Goal: Information Seeking & Learning: Learn about a topic

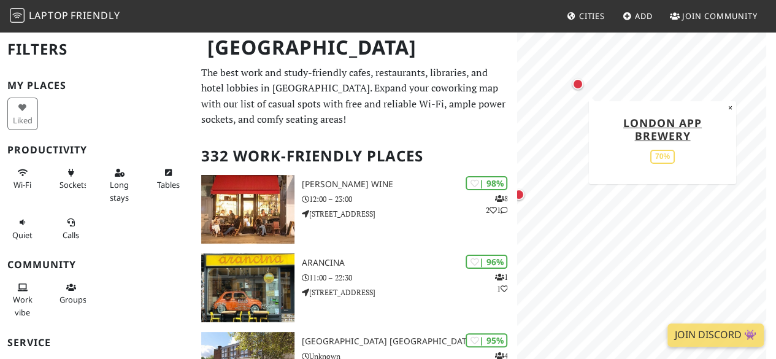
click at [577, 85] on div "Map marker" at bounding box center [577, 84] width 11 height 11
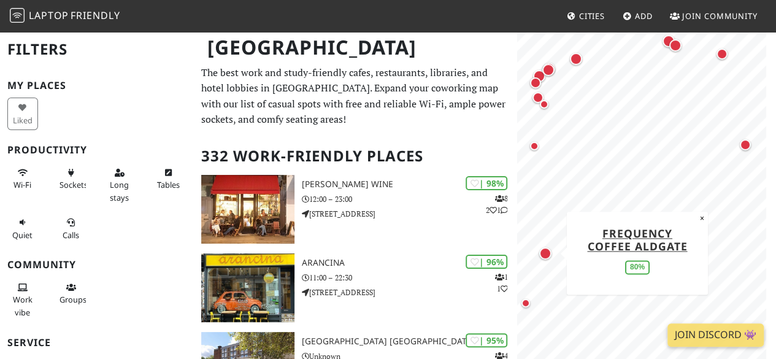
click at [547, 257] on div "Map marker" at bounding box center [545, 253] width 12 height 12
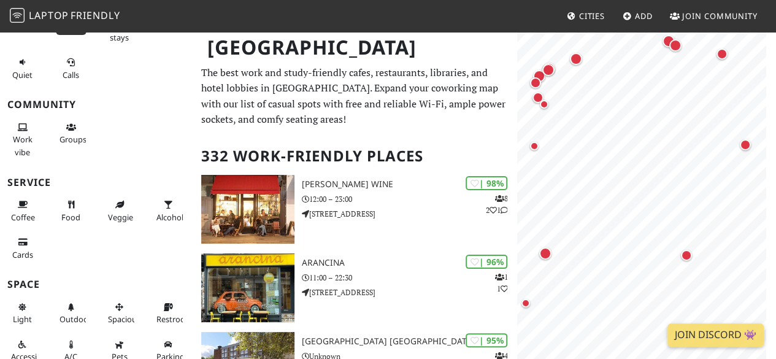
scroll to position [167, 0]
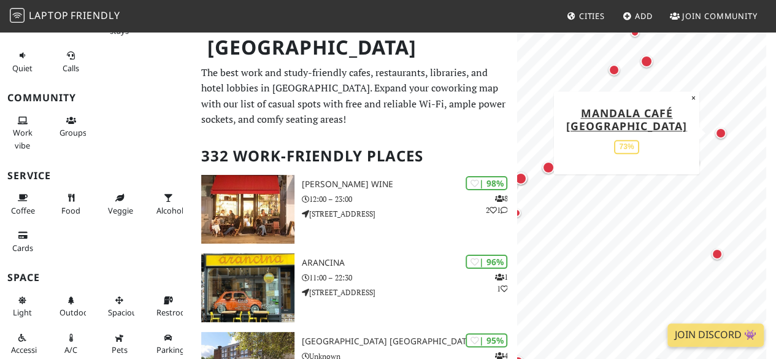
click at [723, 132] on div "Map marker" at bounding box center [720, 133] width 11 height 11
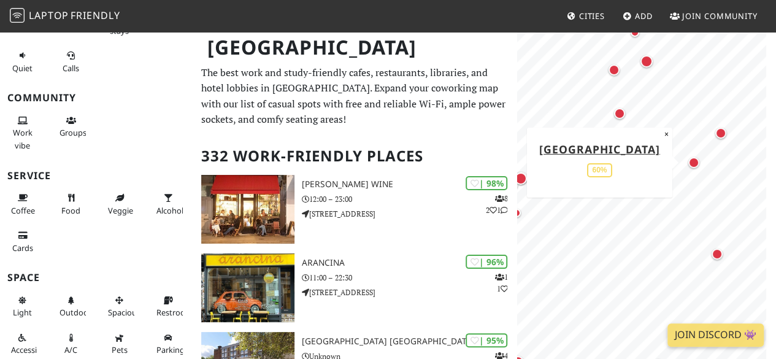
click at [696, 161] on div "Map marker" at bounding box center [693, 162] width 11 height 11
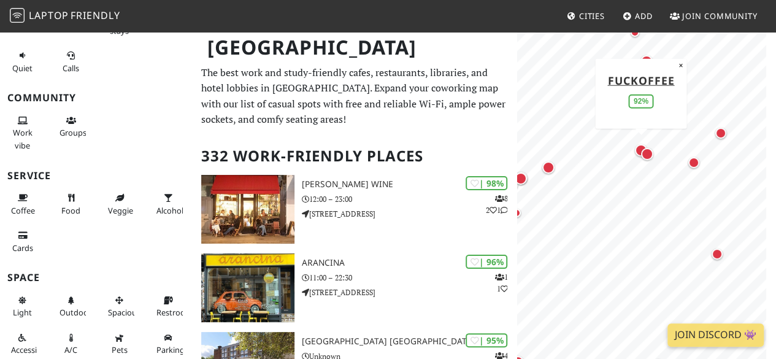
click at [637, 150] on div "Map marker" at bounding box center [641, 150] width 12 height 12
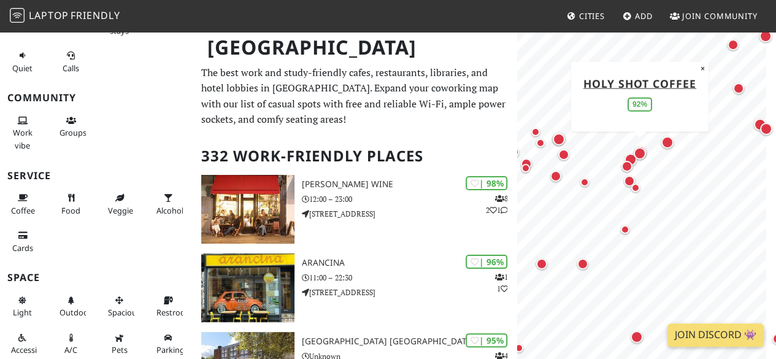
click at [641, 154] on div "Map marker" at bounding box center [640, 153] width 12 height 12
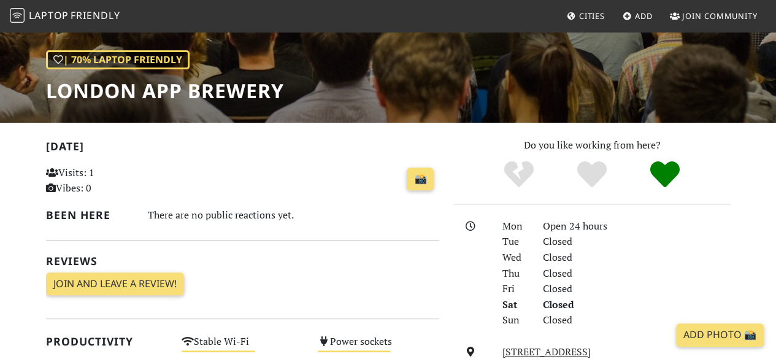
scroll to position [164, 0]
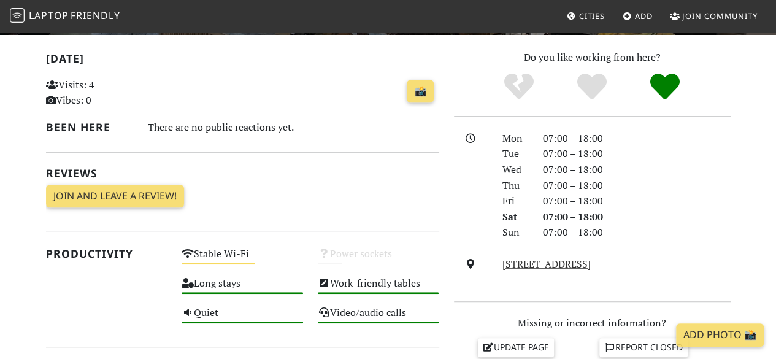
scroll to position [252, 0]
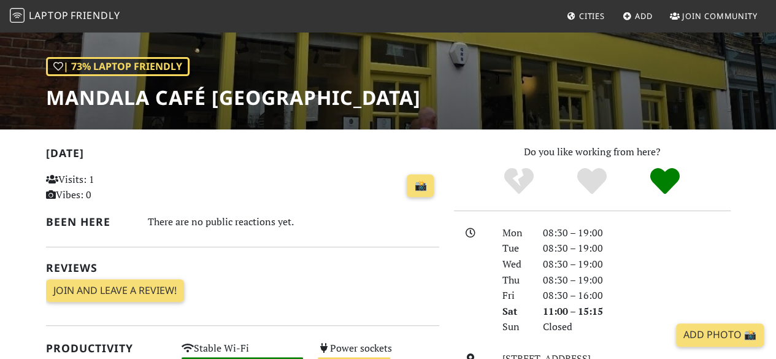
scroll to position [157, 0]
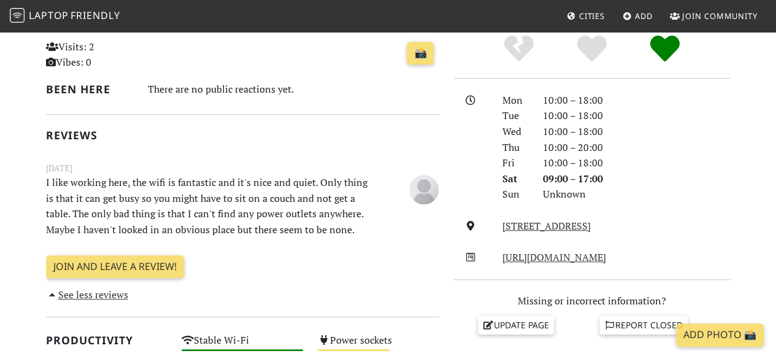
scroll to position [294, 0]
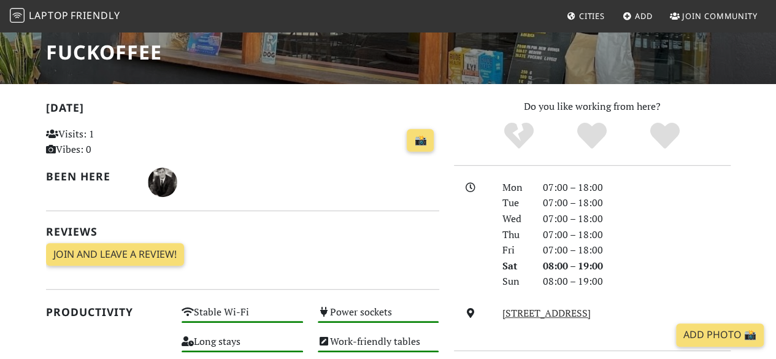
scroll to position [204, 0]
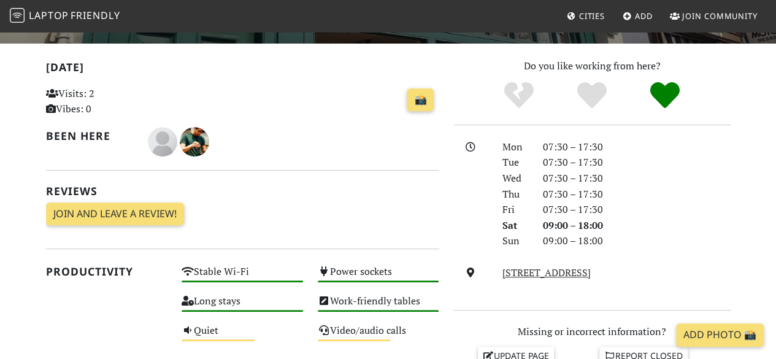
scroll to position [243, 0]
